Goal: Information Seeking & Learning: Check status

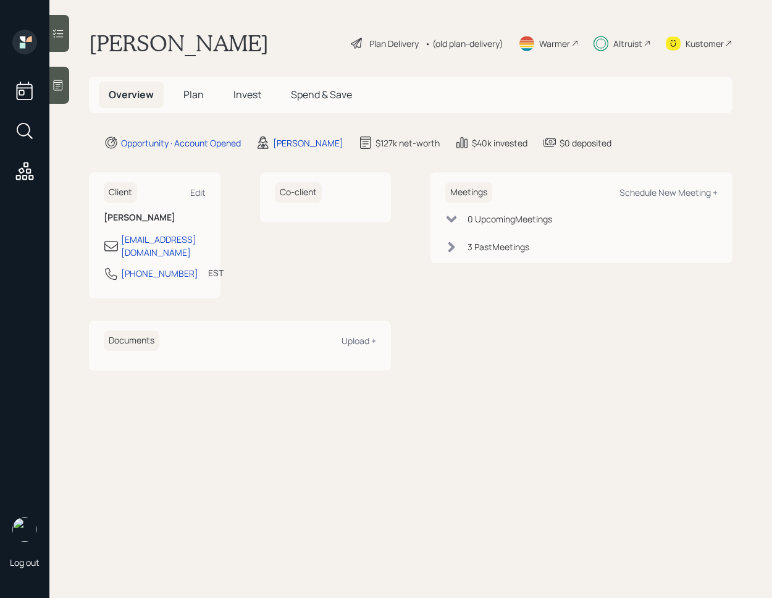
click at [244, 90] on span "Invest" at bounding box center [248, 95] width 28 height 14
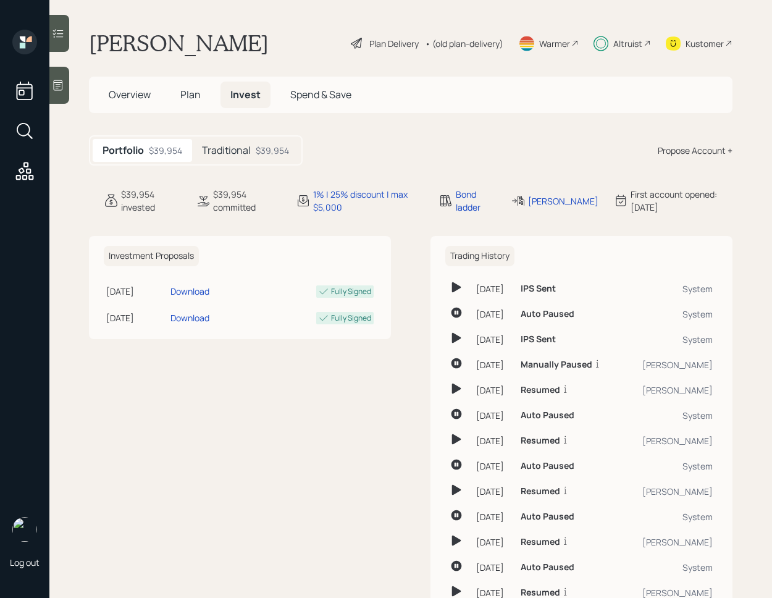
click at [256, 152] on div "$39,954" at bounding box center [272, 150] width 33 height 13
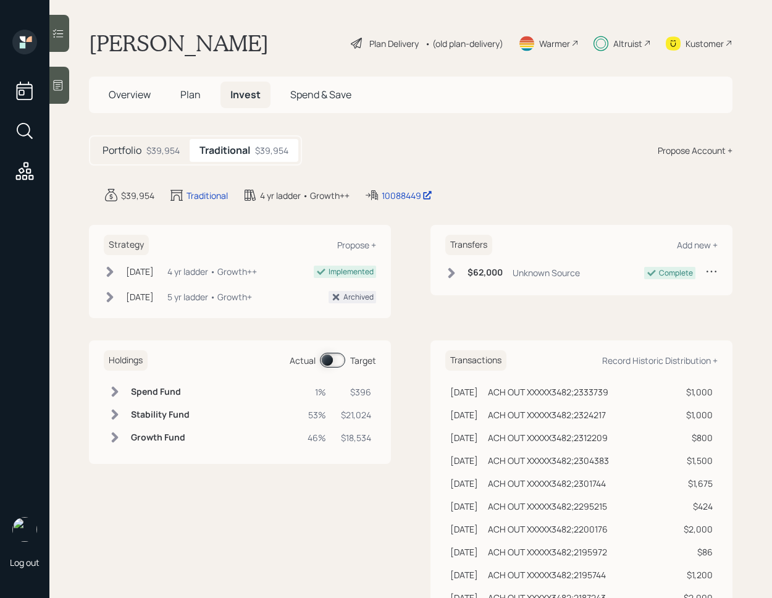
click at [334, 362] on span at bounding box center [332, 360] width 25 height 15
